Goal: Task Accomplishment & Management: Complete application form

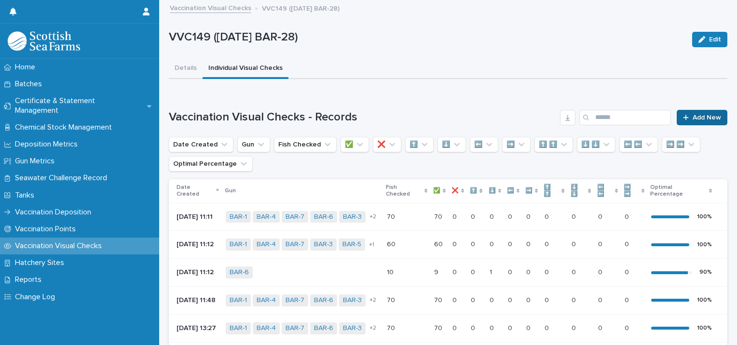
click at [694, 110] on link "Add New" at bounding box center [702, 117] width 51 height 15
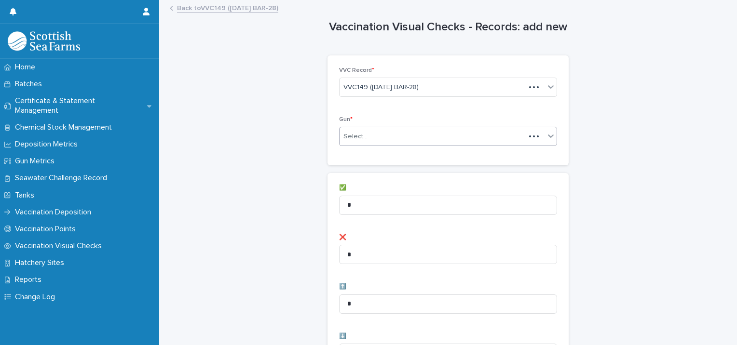
click at [382, 137] on div "Select..." at bounding box center [432, 137] width 186 height 16
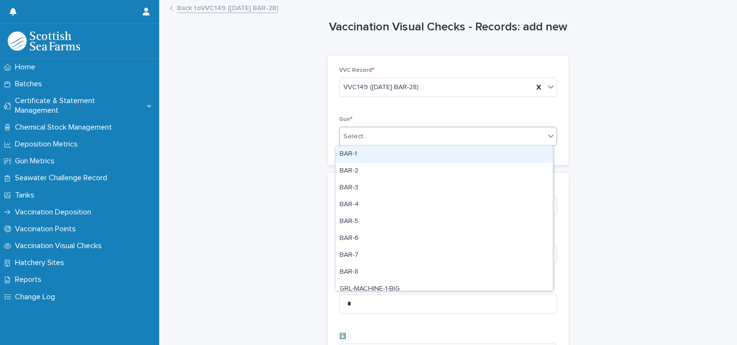
click at [378, 150] on div "BAR-1" at bounding box center [444, 154] width 217 height 17
click at [431, 139] on div "BAR-1" at bounding box center [435, 136] width 193 height 17
drag, startPoint x: 425, startPoint y: 149, endPoint x: 420, endPoint y: 152, distance: 6.0
click at [394, 155] on div "BAR-2" at bounding box center [444, 154] width 217 height 17
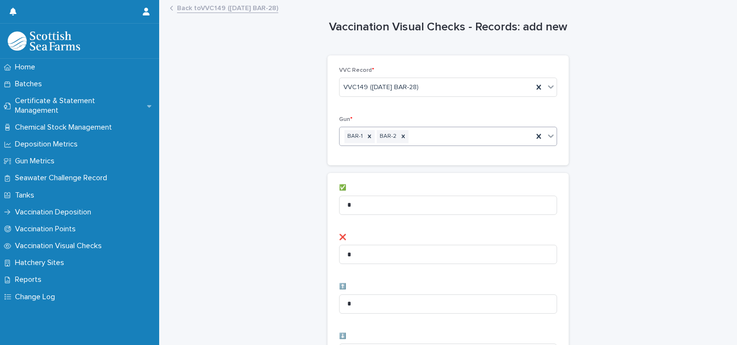
click at [453, 136] on div "BAR-1 BAR-2" at bounding box center [435, 136] width 193 height 17
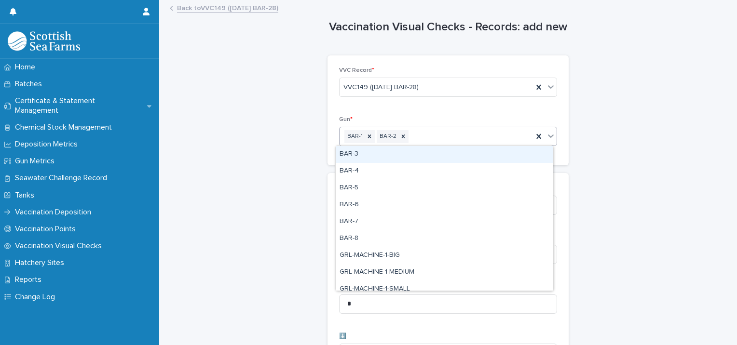
drag, startPoint x: 426, startPoint y: 155, endPoint x: 457, endPoint y: 147, distance: 32.1
click at [427, 155] on div "BAR-3" at bounding box center [444, 154] width 217 height 17
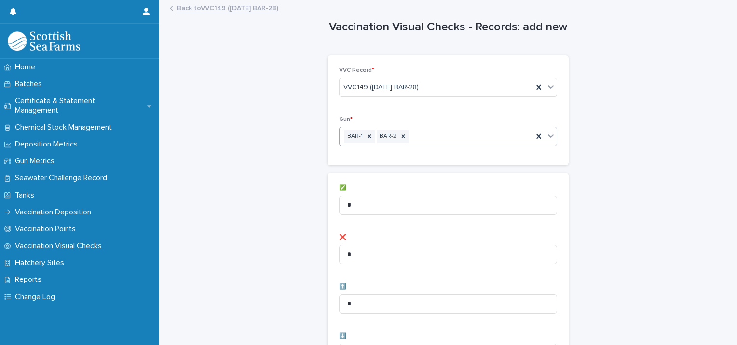
click at [476, 135] on div "BAR-1 BAR-2" at bounding box center [435, 136] width 193 height 17
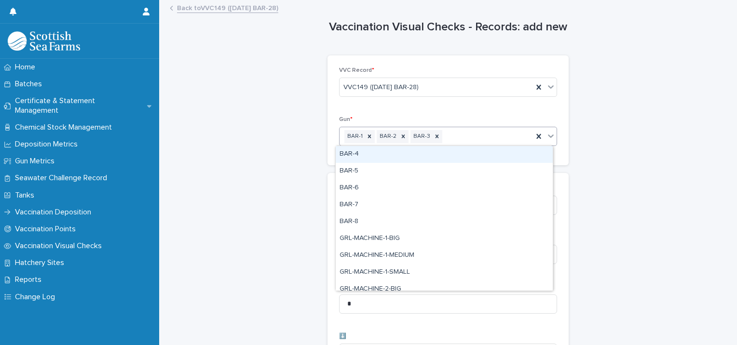
drag, startPoint x: 443, startPoint y: 153, endPoint x: 453, endPoint y: 154, distance: 10.6
click at [443, 154] on div "BAR-4" at bounding box center [444, 154] width 217 height 17
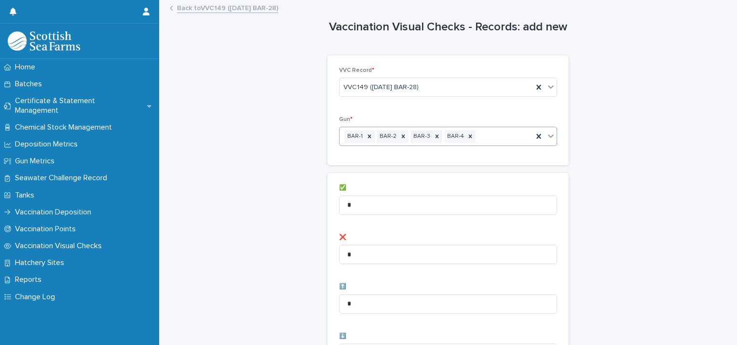
click at [485, 139] on div "BAR-1 BAR-2 BAR-3 BAR-4" at bounding box center [435, 136] width 193 height 17
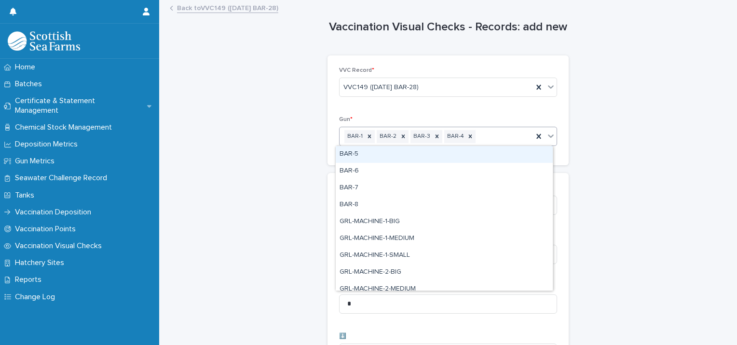
drag, startPoint x: 457, startPoint y: 155, endPoint x: 482, endPoint y: 162, distance: 25.8
click at [459, 155] on div "BAR-5" at bounding box center [444, 154] width 217 height 17
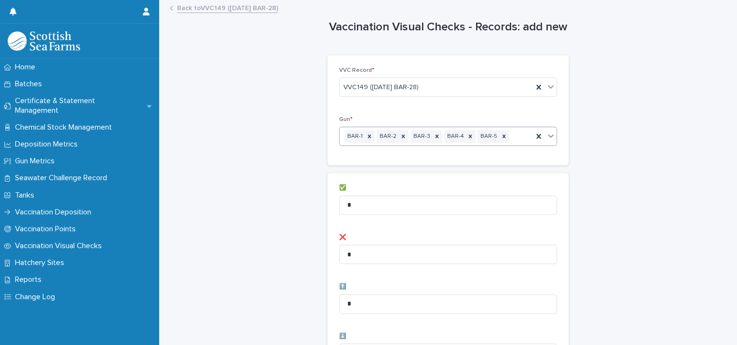
click at [513, 136] on div "BAR-1 BAR-2 BAR-3 BAR-4 BAR-5" at bounding box center [435, 136] width 193 height 17
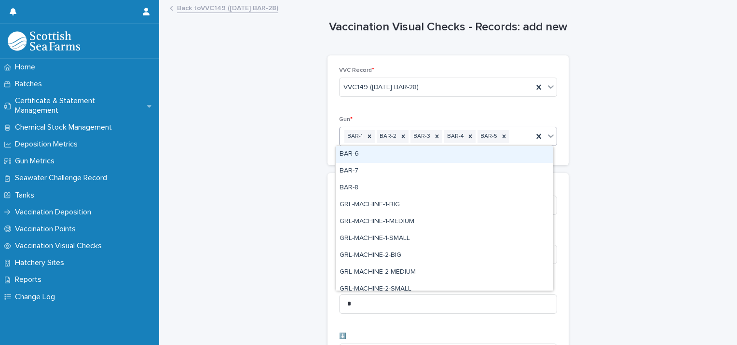
drag, startPoint x: 469, startPoint y: 162, endPoint x: 469, endPoint y: 153, distance: 8.7
click at [469, 153] on div "BAR-6" at bounding box center [444, 154] width 217 height 17
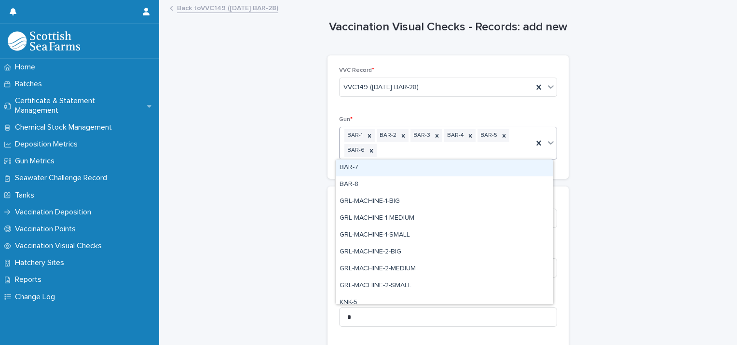
click at [493, 148] on div "BAR-1 BAR-2 BAR-3 BAR-4 BAR-5 BAR-6" at bounding box center [435, 143] width 193 height 32
click at [439, 171] on div "BAR-7" at bounding box center [444, 168] width 217 height 17
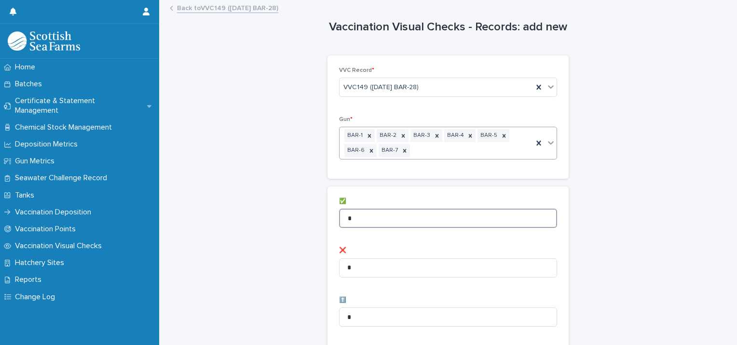
drag, startPoint x: 383, startPoint y: 214, endPoint x: 174, endPoint y: 231, distance: 210.5
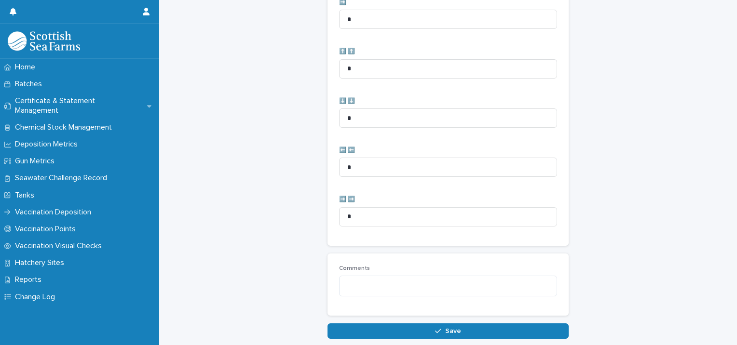
scroll to position [495, 0]
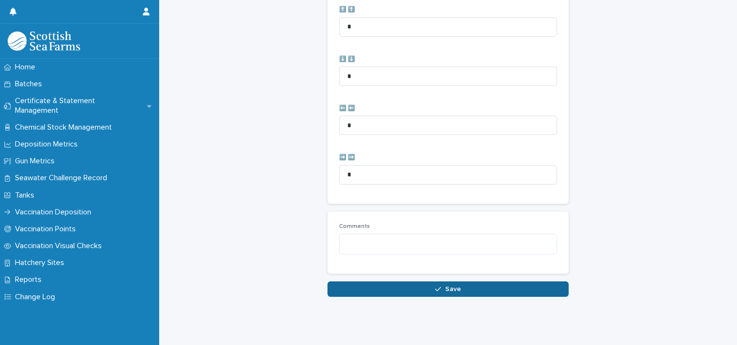
type input "**"
click at [392, 282] on button "Save" at bounding box center [447, 289] width 241 height 15
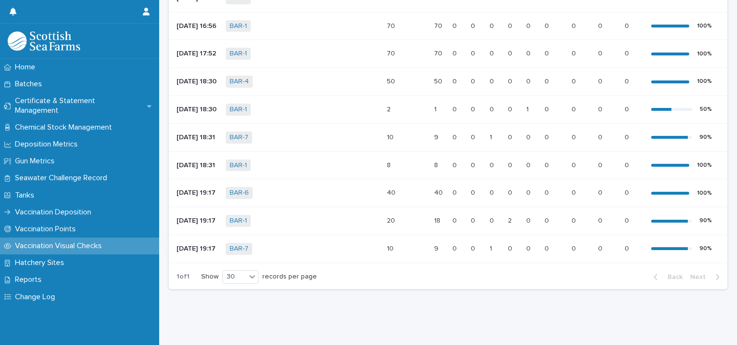
scroll to position [480, 0]
